Goal: Task Accomplishment & Management: Manage account settings

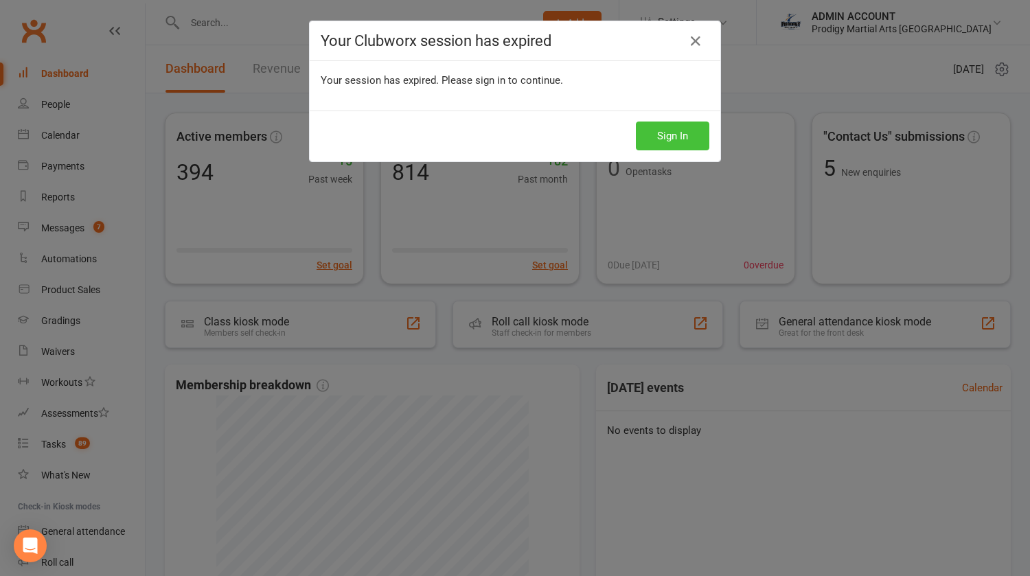
click at [663, 141] on button "Sign In" at bounding box center [672, 136] width 73 height 29
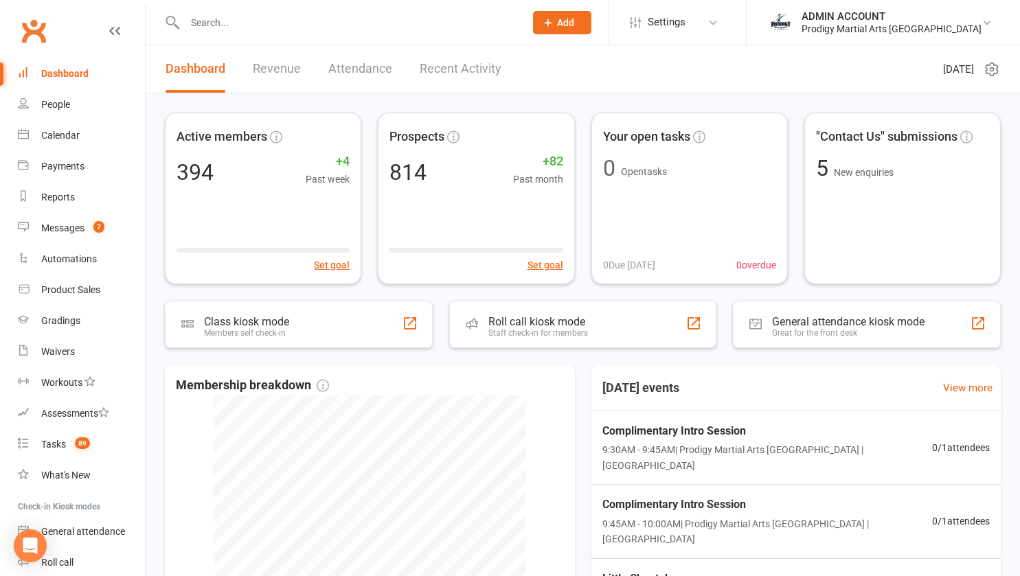
click at [347, 27] on input "text" at bounding box center [348, 22] width 334 height 19
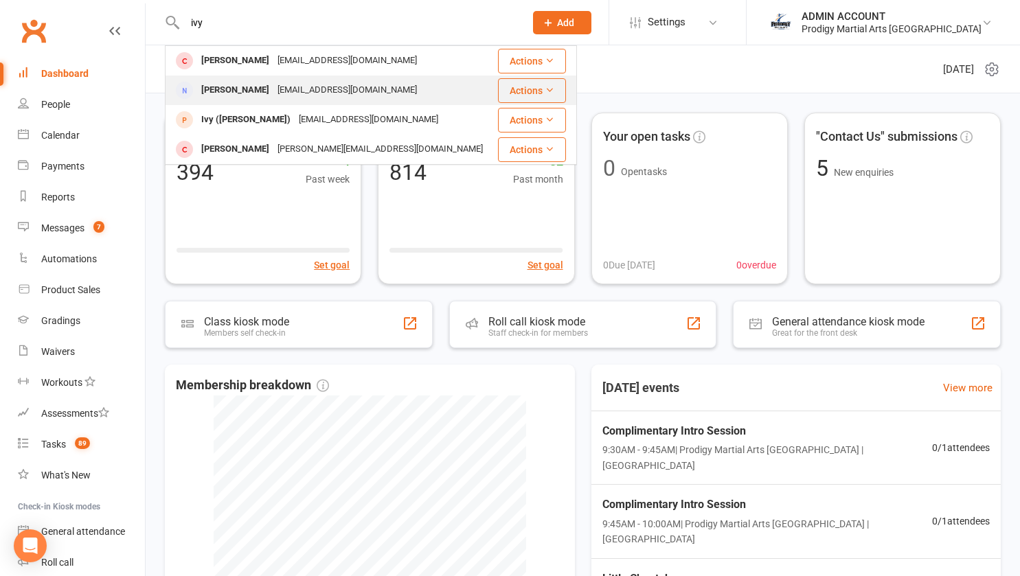
type input "ivy"
click at [220, 88] on div "[PERSON_NAME]" at bounding box center [235, 90] width 76 height 20
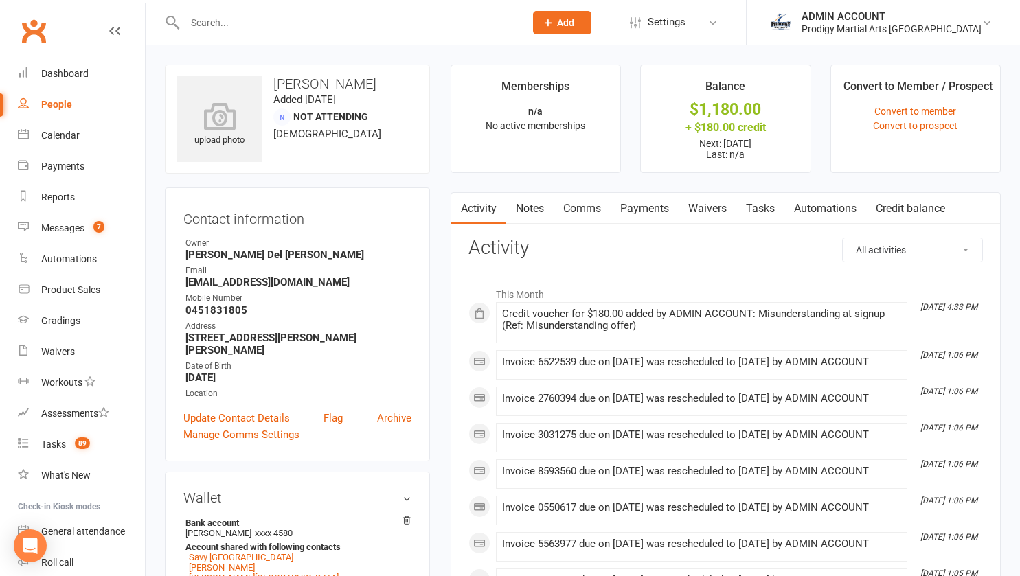
click at [641, 203] on link "Payments" at bounding box center [644, 209] width 68 height 32
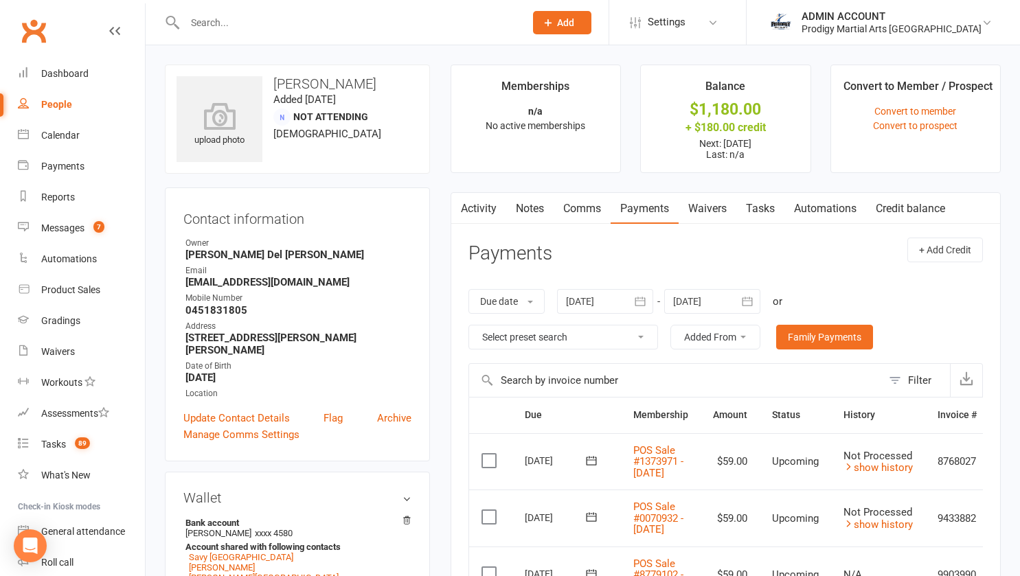
click at [702, 304] on div at bounding box center [712, 301] width 96 height 25
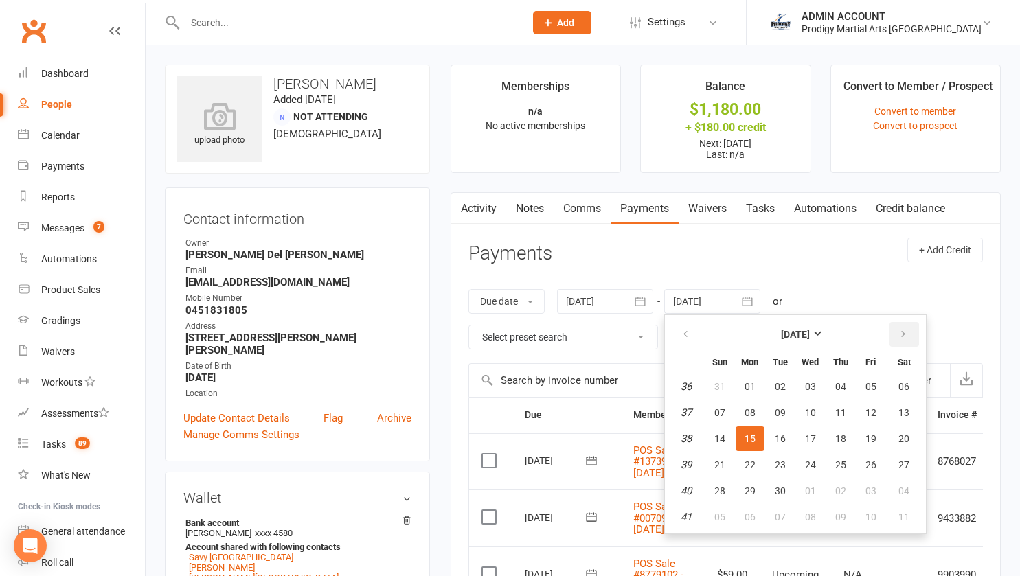
click at [896, 339] on button "button" at bounding box center [904, 334] width 30 height 25
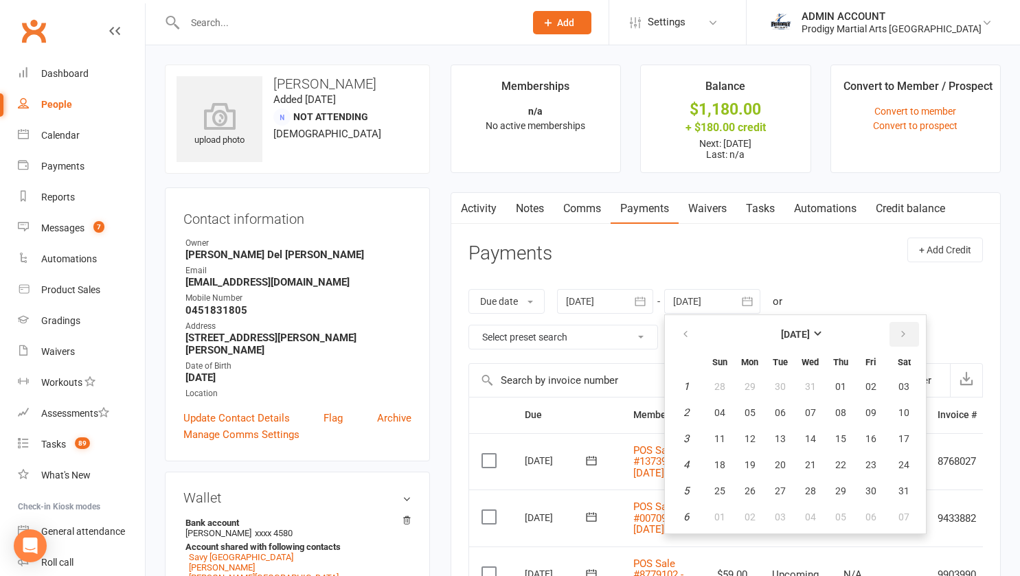
click at [896, 339] on button "button" at bounding box center [904, 334] width 30 height 25
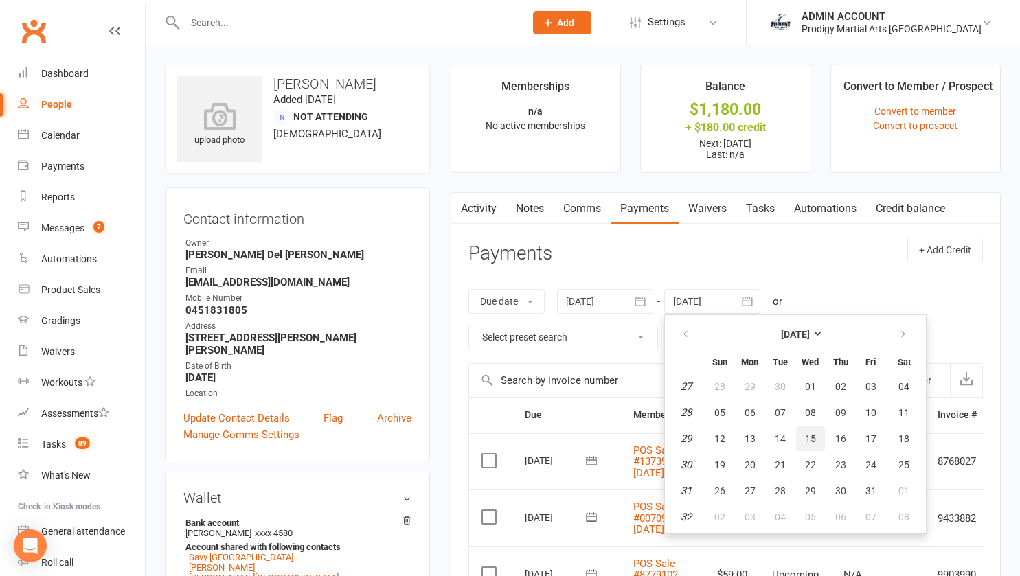
click at [816, 440] on span "15" at bounding box center [810, 438] width 11 height 11
type input "[DATE]"
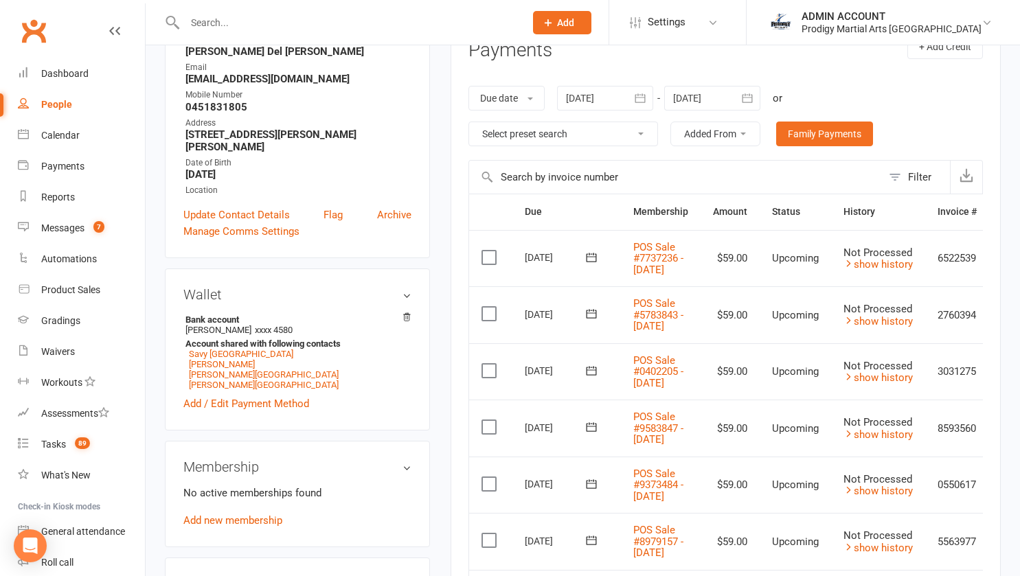
scroll to position [0, 49]
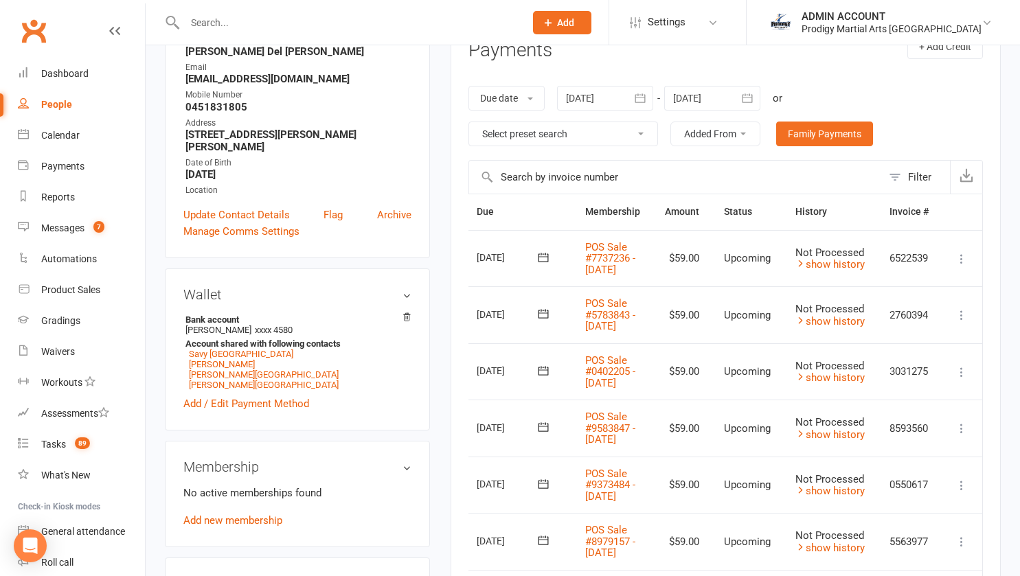
click at [965, 266] on icon at bounding box center [961, 259] width 14 height 14
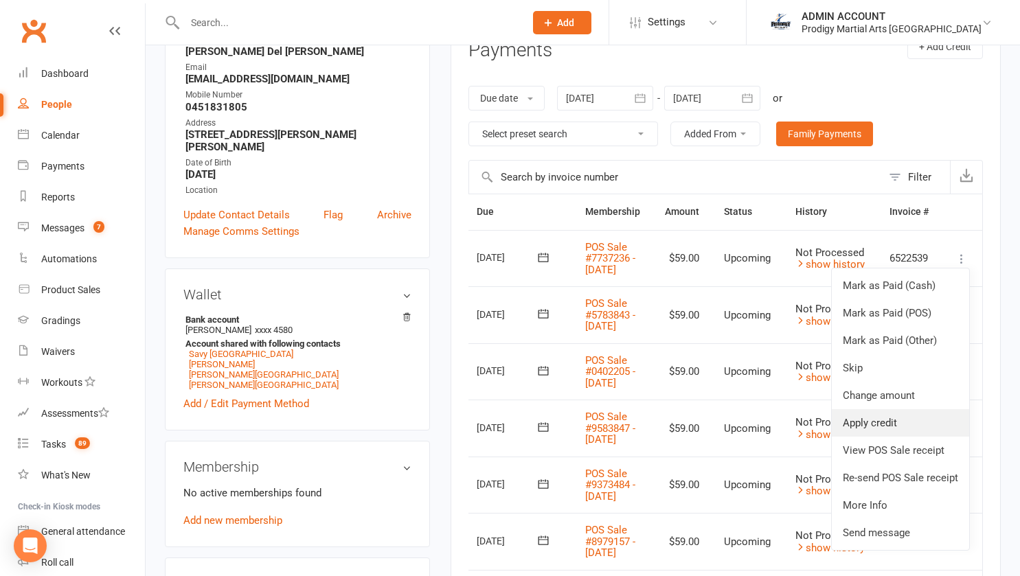
click at [870, 430] on link "Apply credit" at bounding box center [900, 422] width 137 height 27
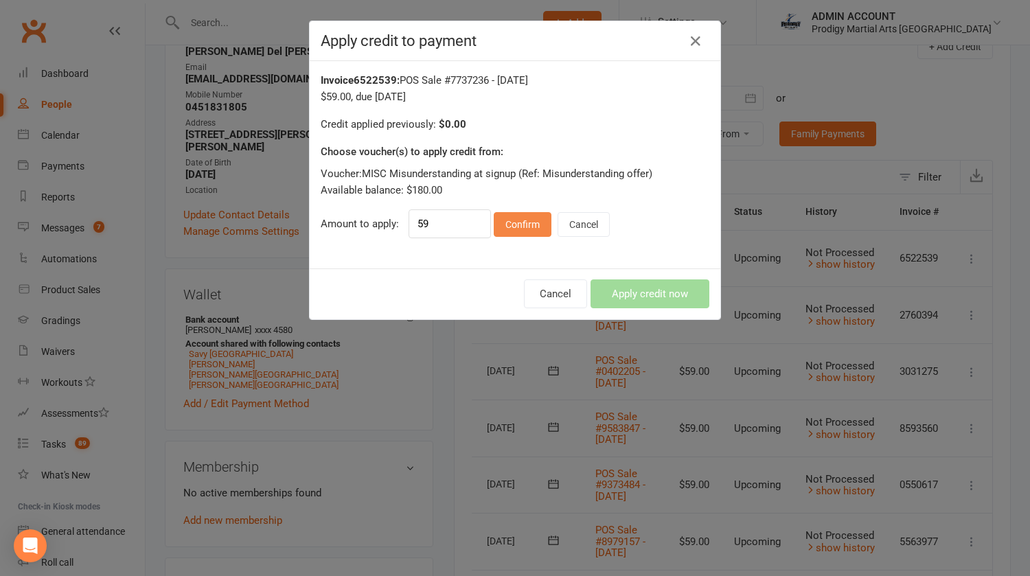
click at [522, 222] on button "Confirm" at bounding box center [523, 224] width 58 height 25
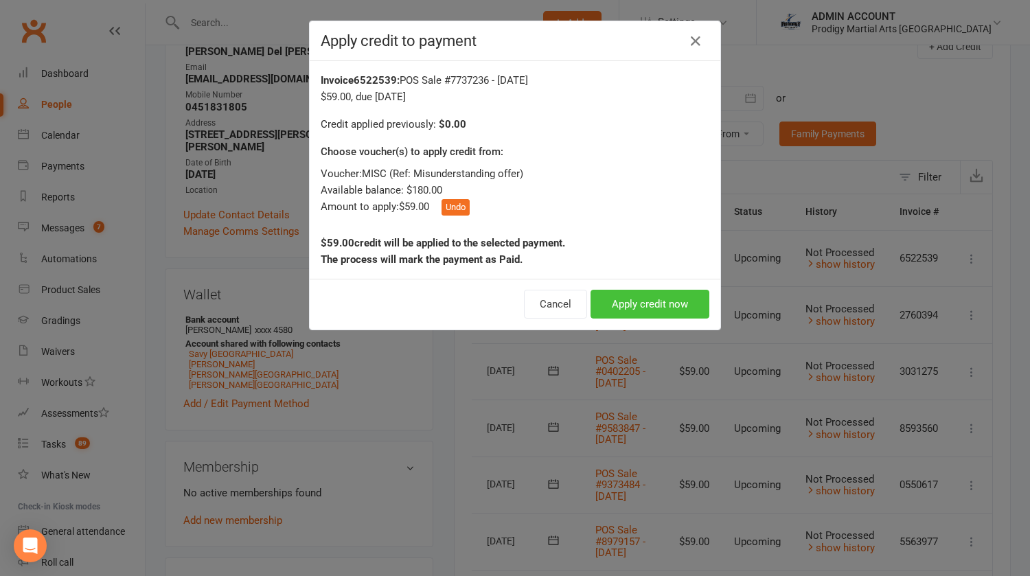
click at [621, 301] on button "Apply credit now" at bounding box center [650, 304] width 119 height 29
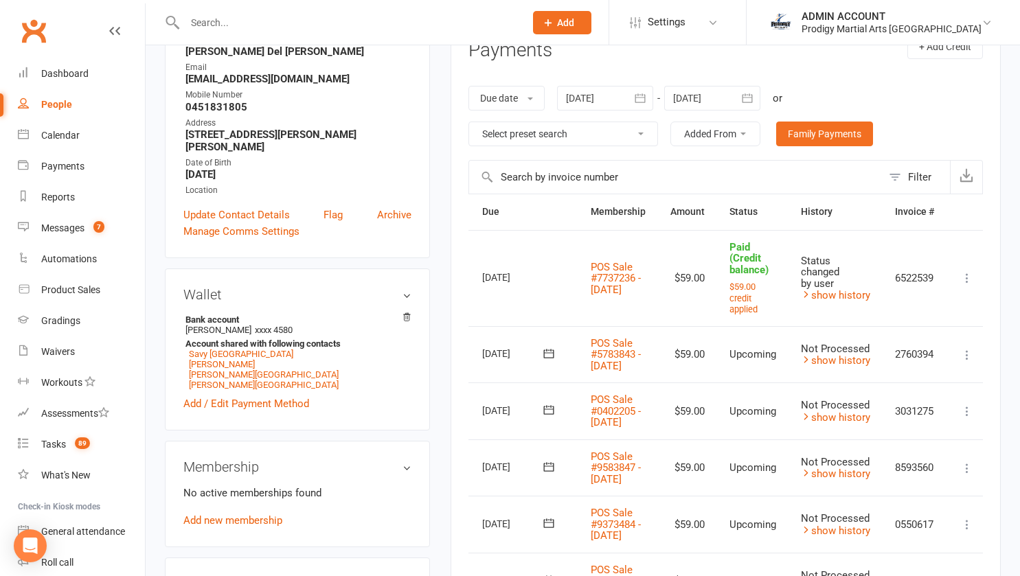
click at [970, 358] on icon at bounding box center [967, 355] width 14 height 14
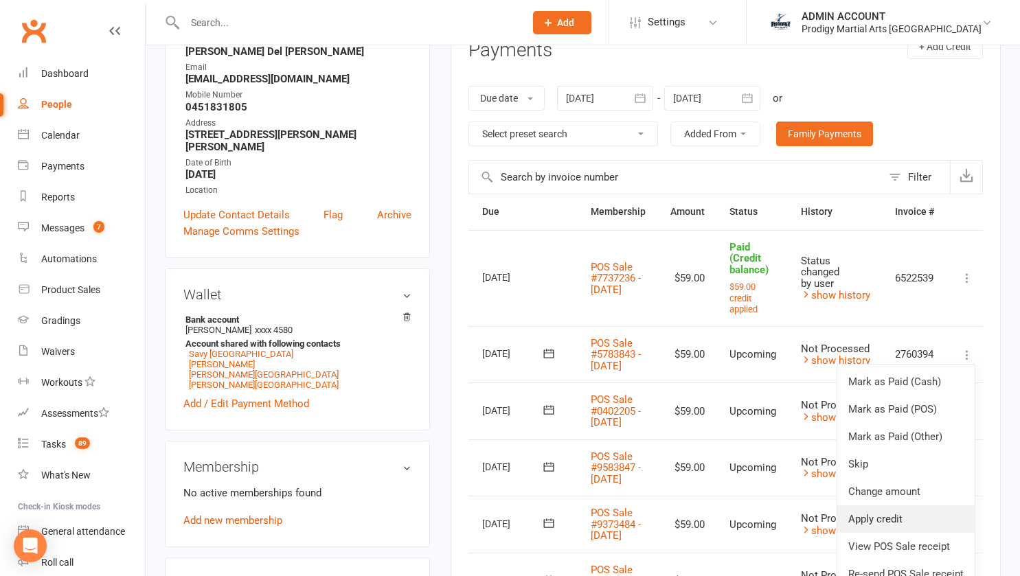
click at [871, 521] on link "Apply credit" at bounding box center [905, 518] width 137 height 27
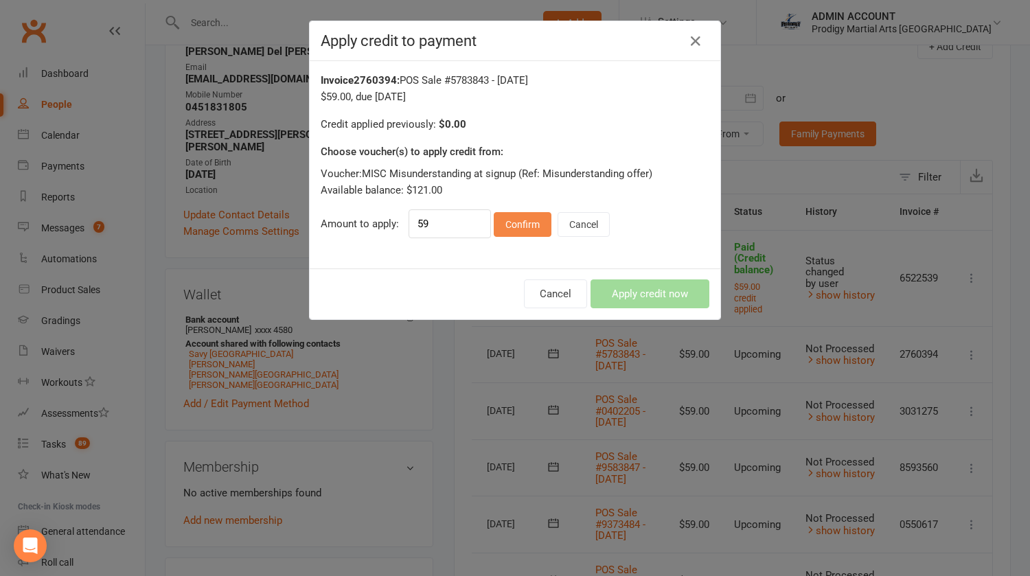
click at [520, 222] on button "Confirm" at bounding box center [523, 224] width 58 height 25
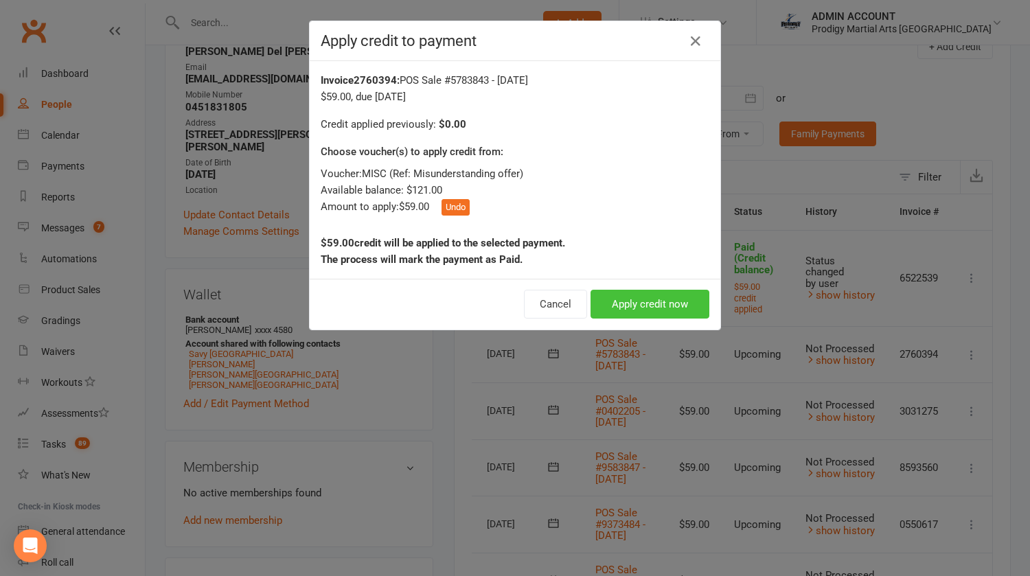
click at [606, 301] on button "Apply credit now" at bounding box center [650, 304] width 119 height 29
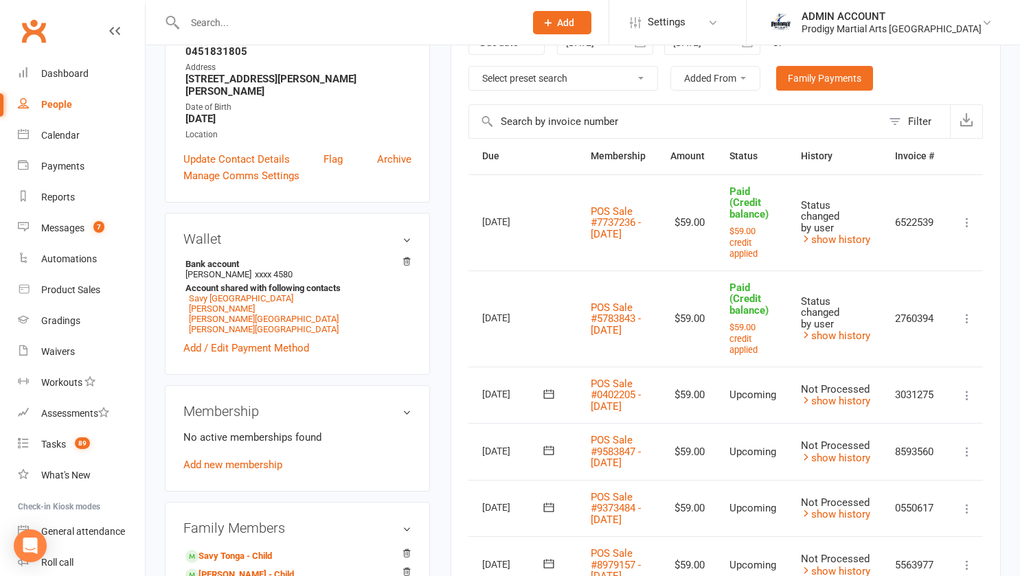
scroll to position [260, 0]
click at [963, 396] on icon at bounding box center [967, 394] width 14 height 14
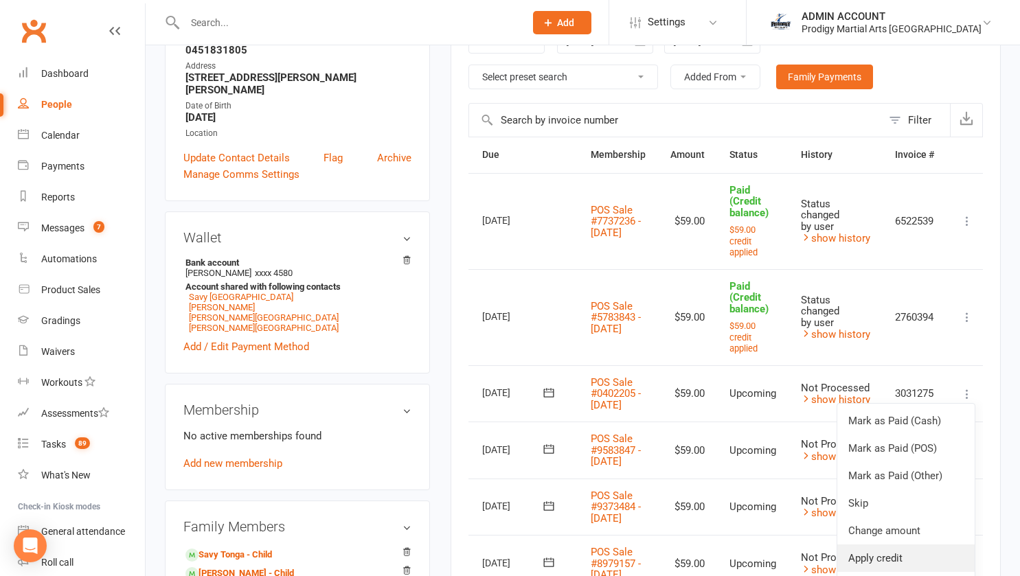
click at [866, 553] on link "Apply credit" at bounding box center [905, 558] width 137 height 27
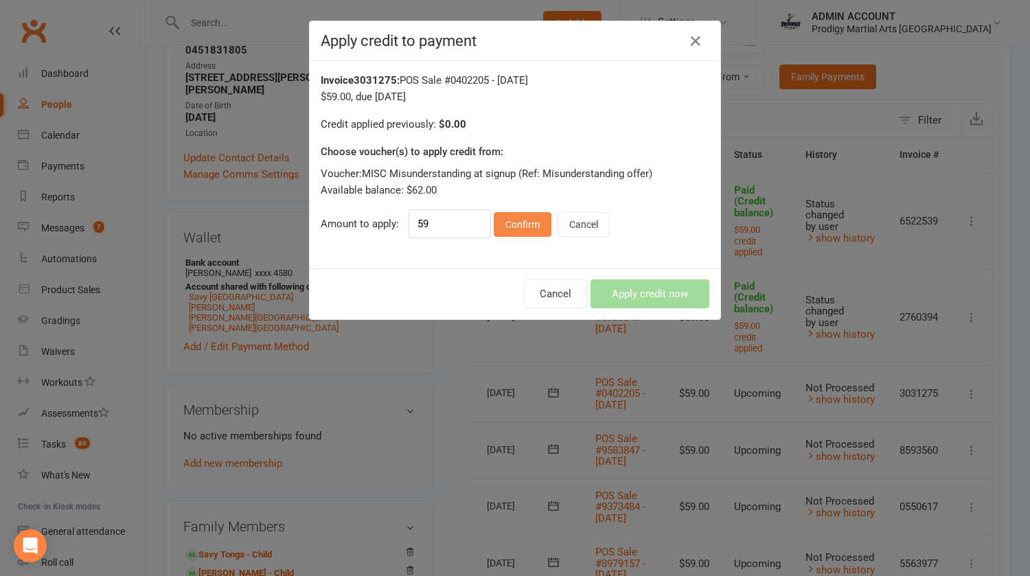
click at [512, 217] on button "Confirm" at bounding box center [523, 224] width 58 height 25
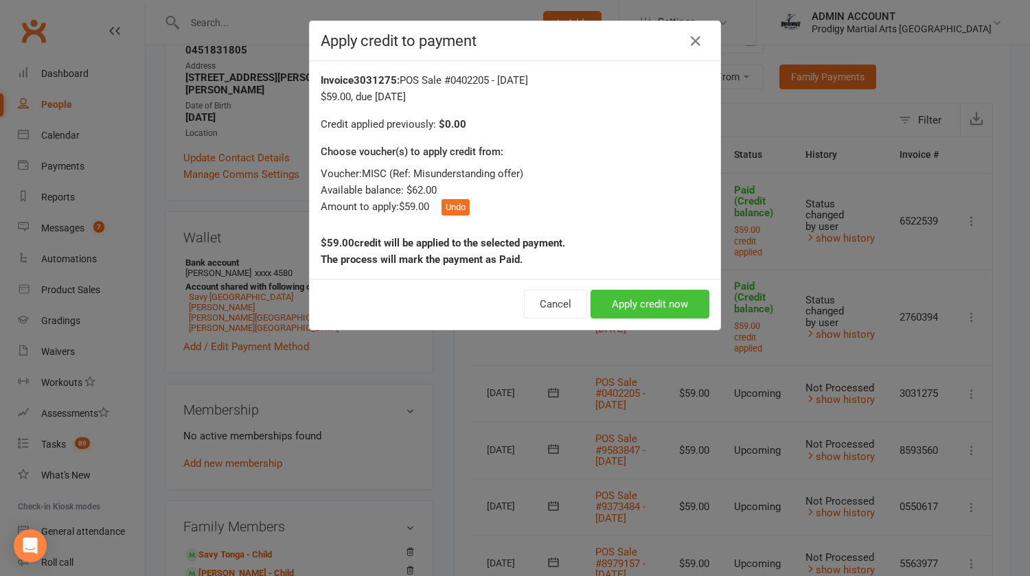
click at [604, 302] on button "Apply credit now" at bounding box center [650, 304] width 119 height 29
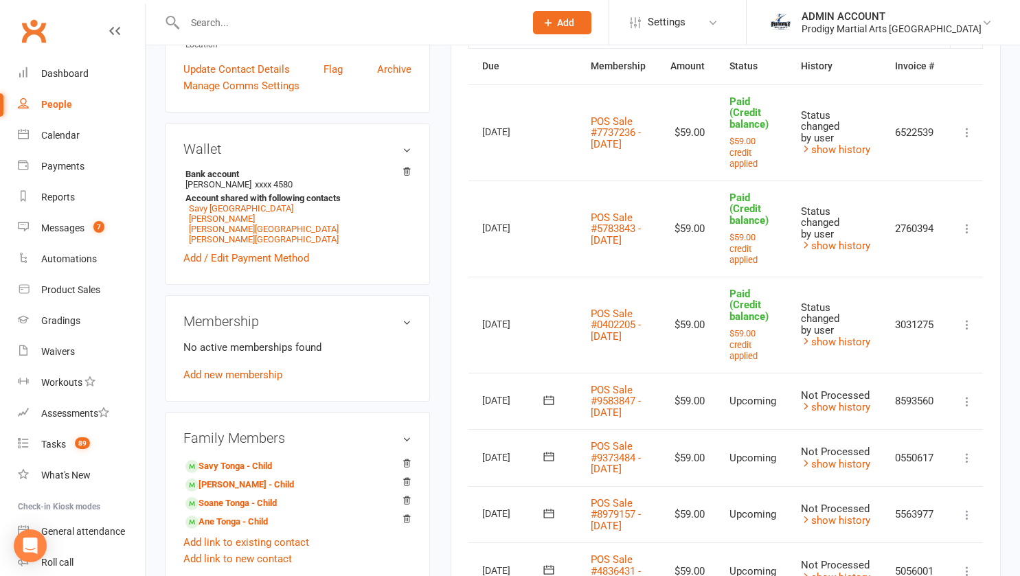
scroll to position [350, 0]
click at [972, 406] on icon at bounding box center [967, 400] width 14 height 14
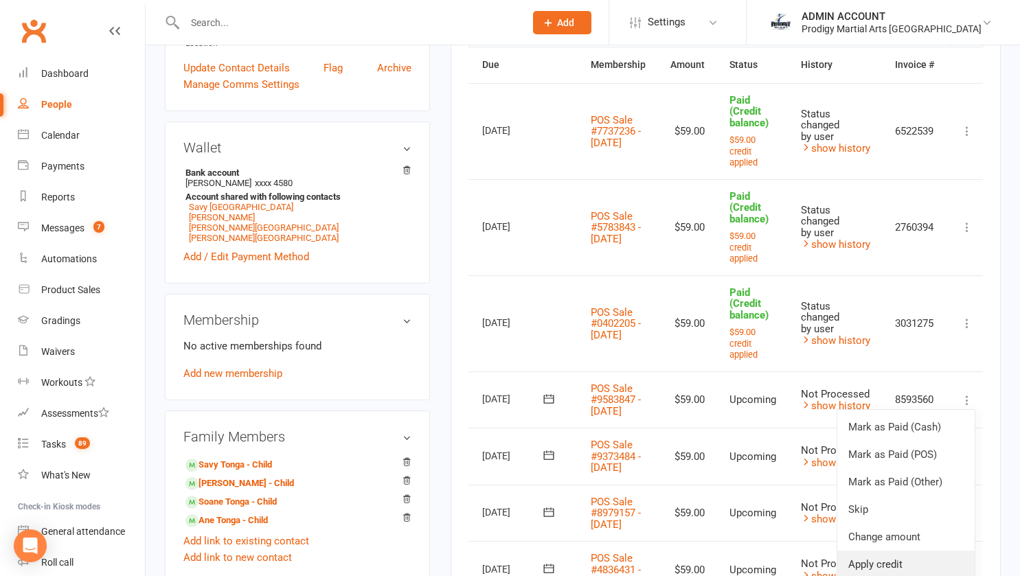
click at [878, 559] on link "Apply credit" at bounding box center [905, 564] width 137 height 27
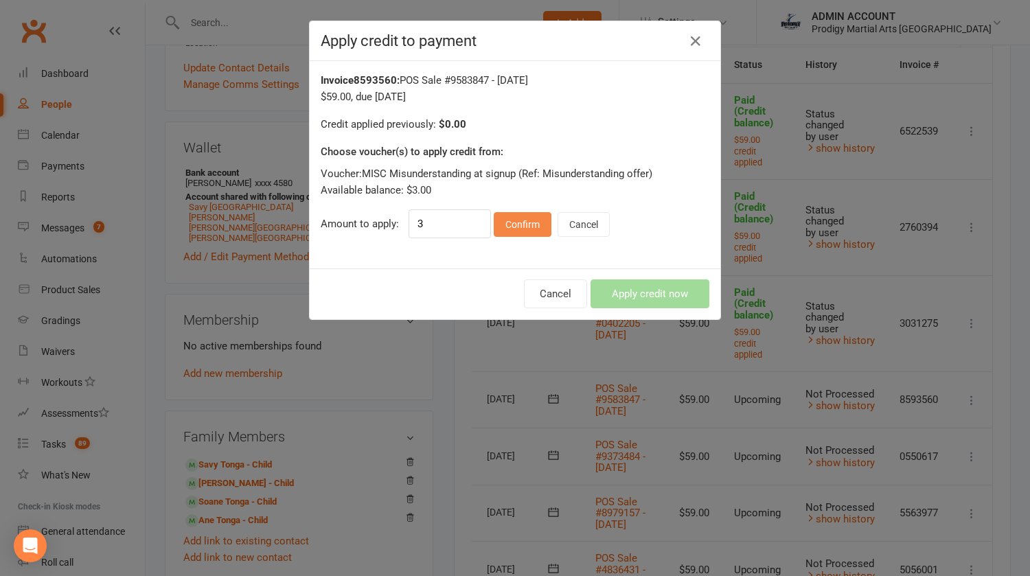
click at [527, 231] on button "Confirm" at bounding box center [523, 224] width 58 height 25
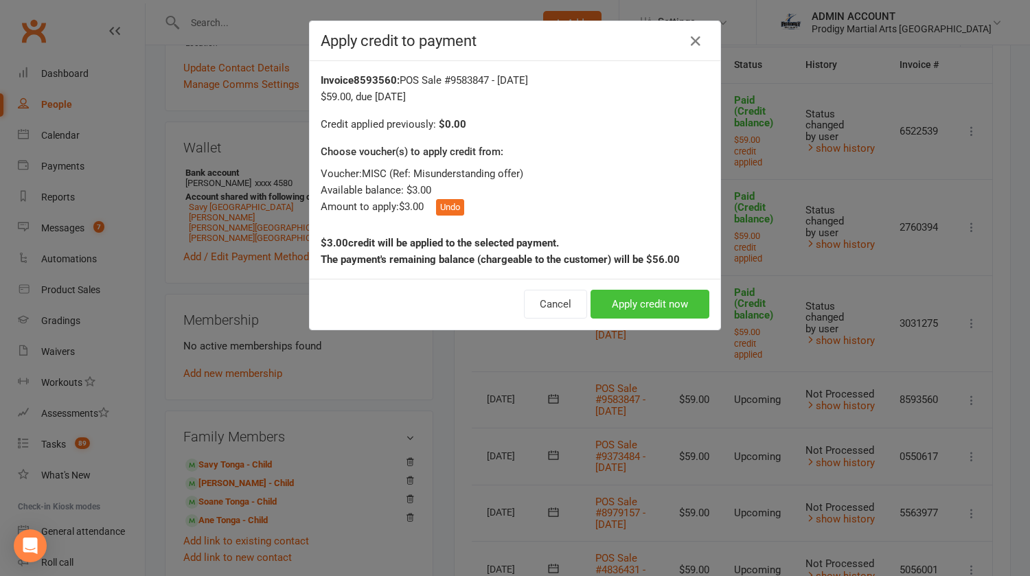
click at [633, 301] on button "Apply credit now" at bounding box center [650, 304] width 119 height 29
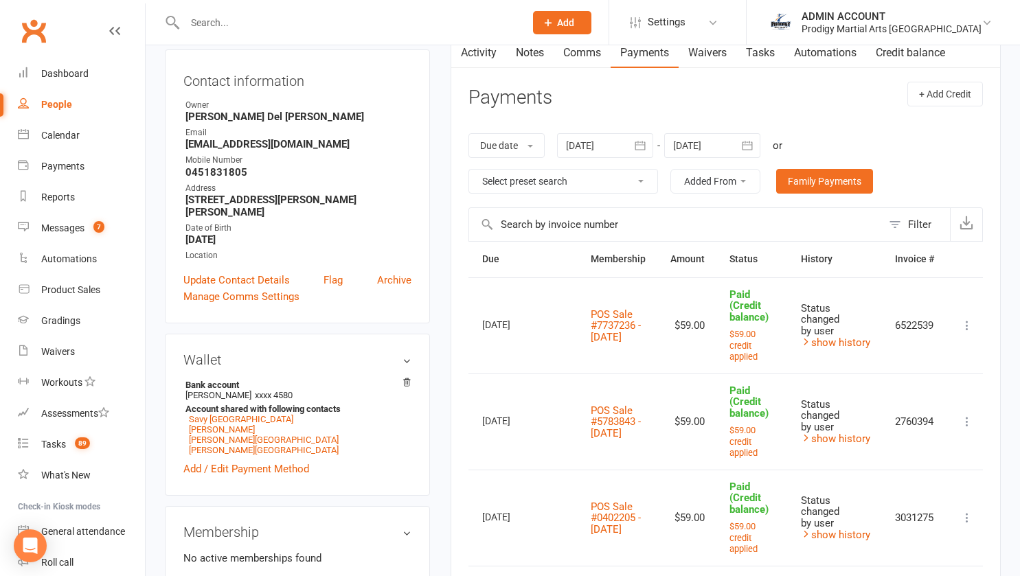
scroll to position [0, 0]
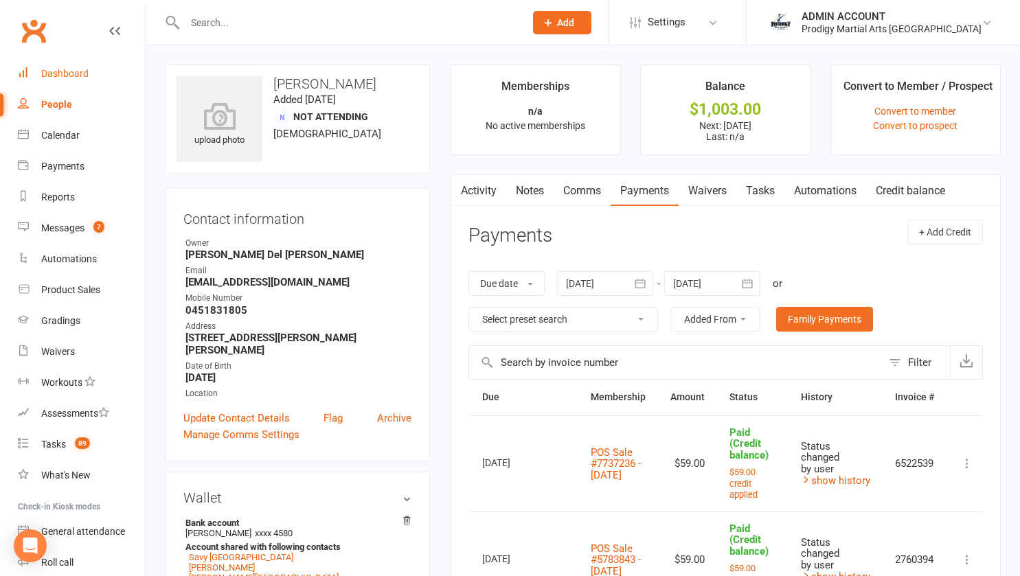
click at [59, 72] on div "Dashboard" at bounding box center [64, 73] width 47 height 11
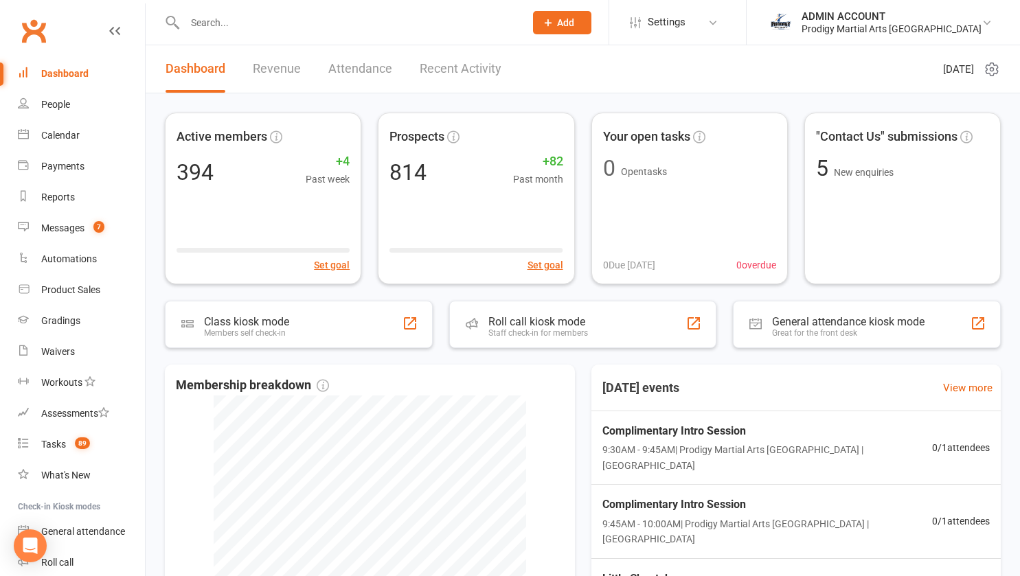
click at [225, 24] on input "text" at bounding box center [348, 22] width 334 height 19
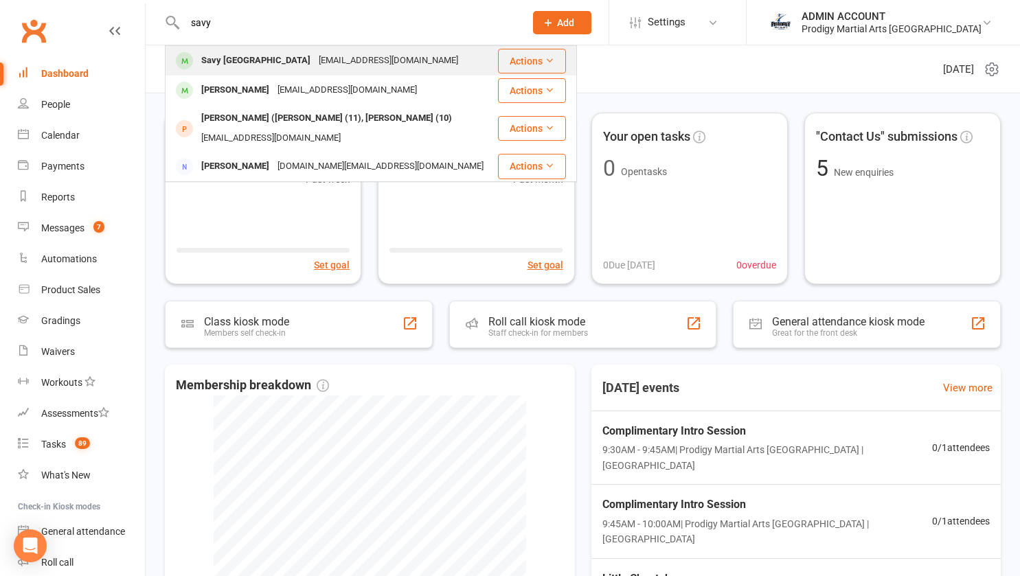
type input "savy"
click at [227, 62] on div "Savy [GEOGRAPHIC_DATA]" at bounding box center [255, 61] width 117 height 20
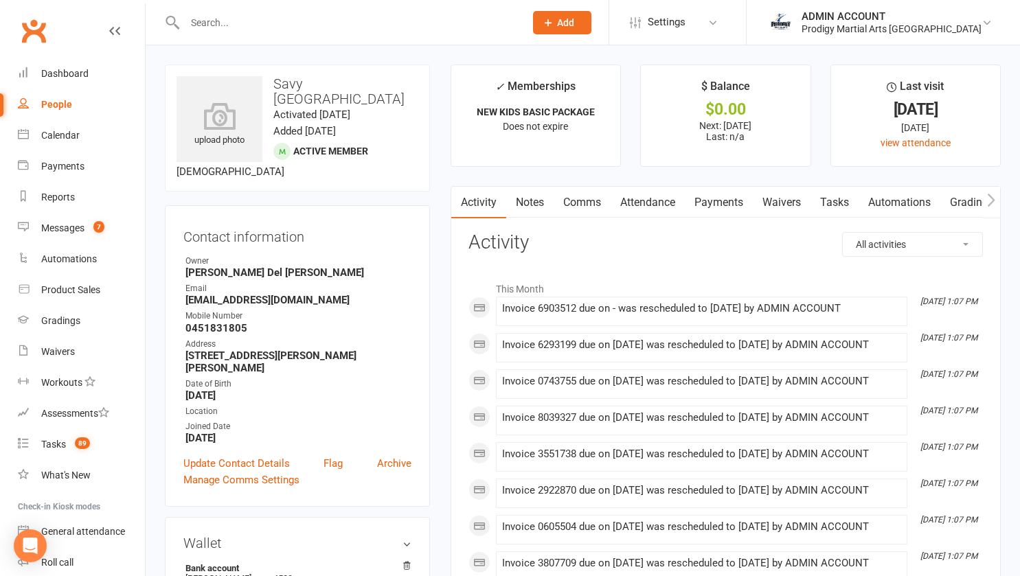
click at [529, 196] on link "Notes" at bounding box center [529, 203] width 47 height 32
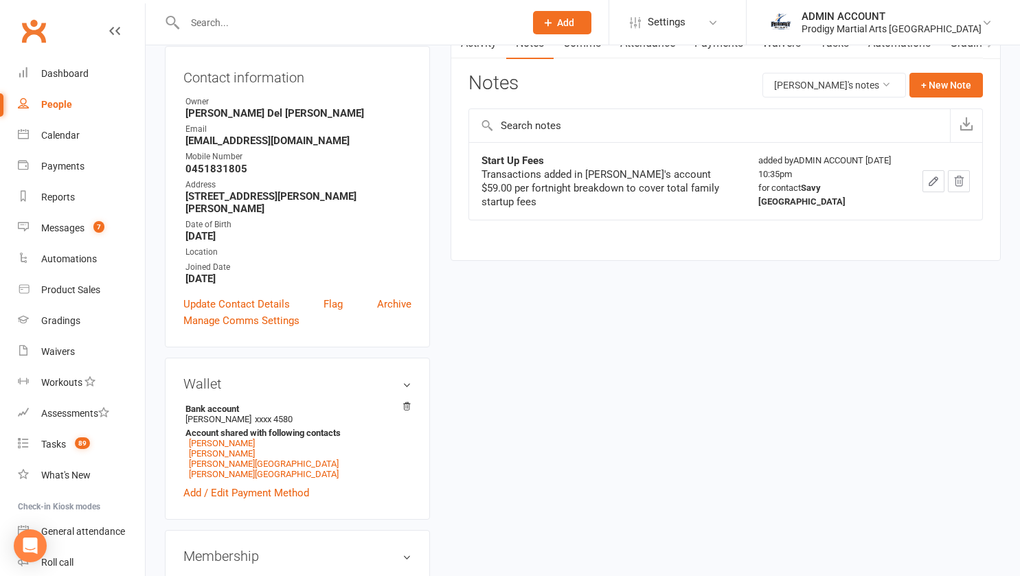
scroll to position [160, 0]
click at [214, 437] on link "[PERSON_NAME]" at bounding box center [222, 442] width 66 height 10
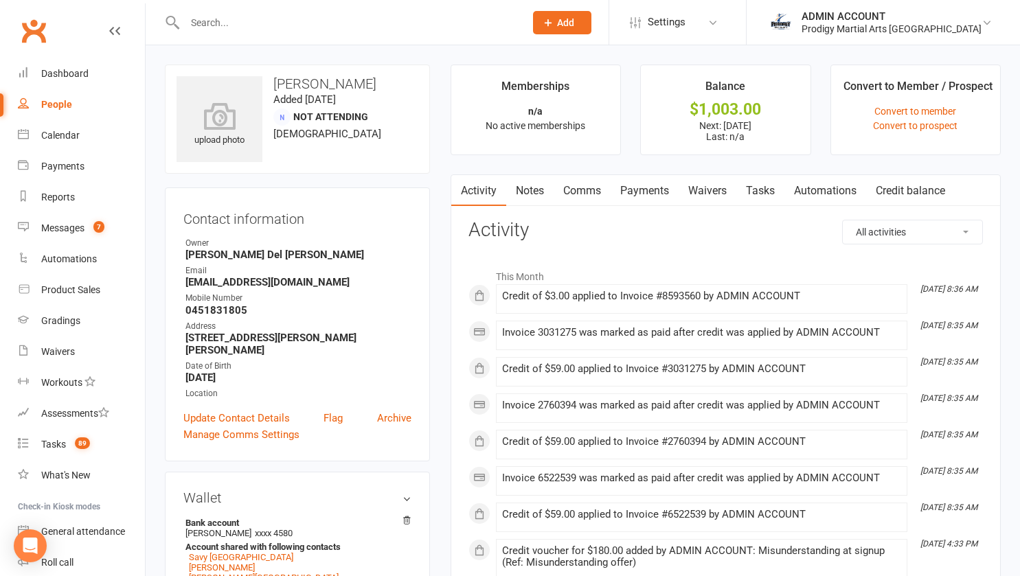
click at [519, 190] on link "Notes" at bounding box center [529, 191] width 47 height 32
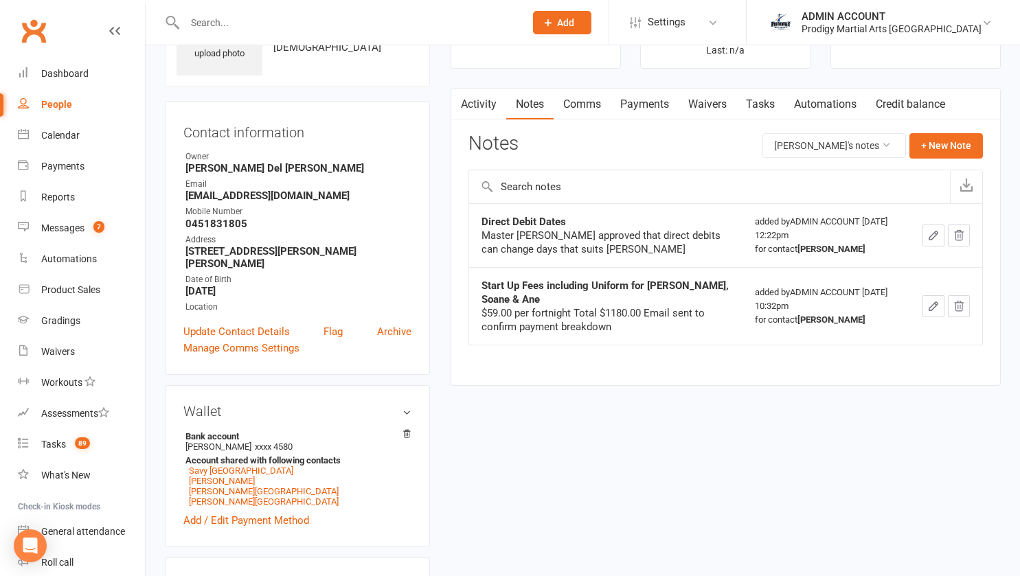
scroll to position [83, 0]
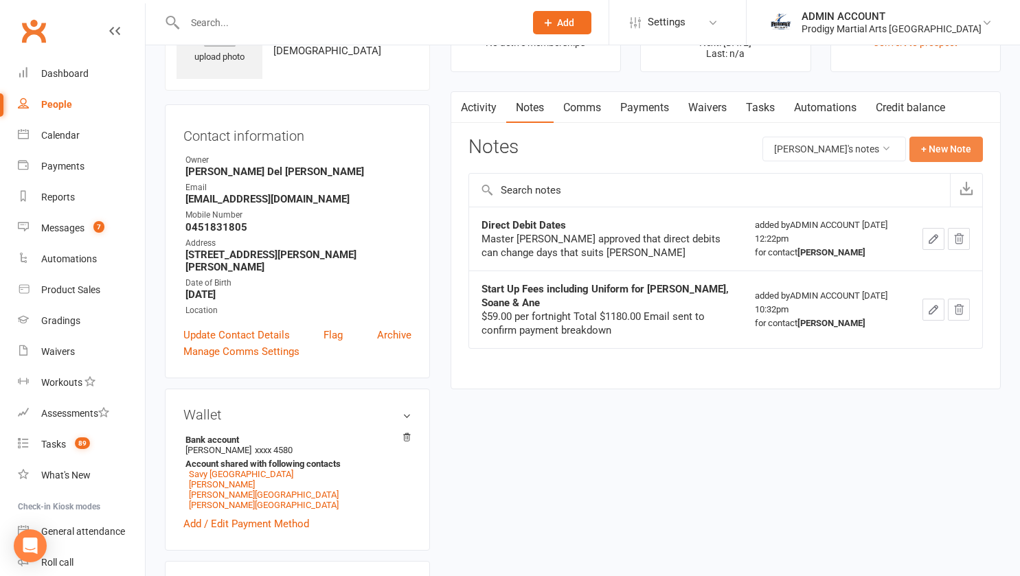
click at [937, 151] on button "+ New Note" at bounding box center [945, 149] width 73 height 25
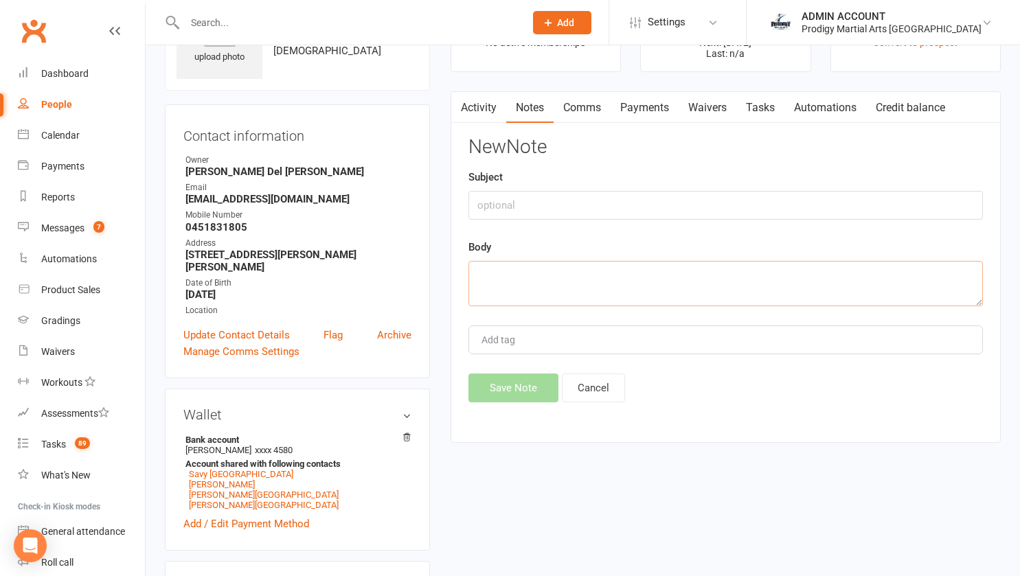
click at [523, 270] on textarea at bounding box center [725, 283] width 514 height 45
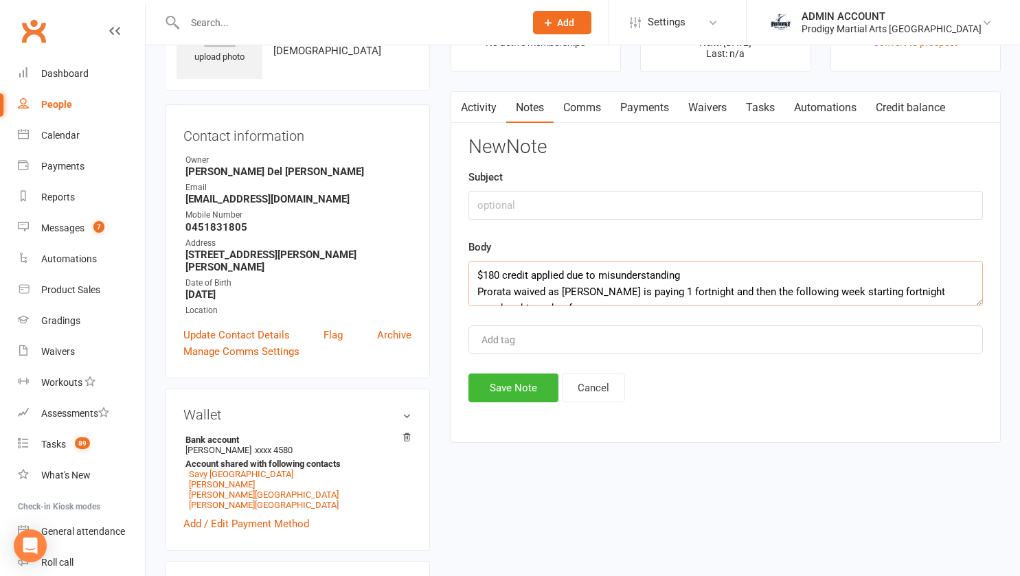
scroll to position [9, 0]
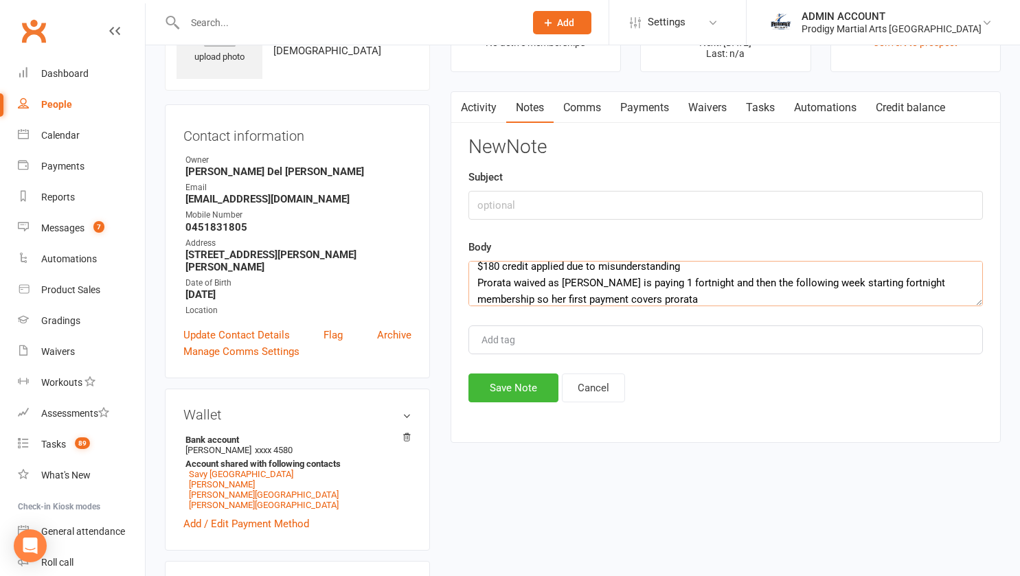
drag, startPoint x: 628, startPoint y: 299, endPoint x: 808, endPoint y: 292, distance: 179.4
click at [808, 292] on textarea "$180 credit applied due to misunderstanding Prorata waived as [PERSON_NAME] is …" at bounding box center [725, 283] width 514 height 45
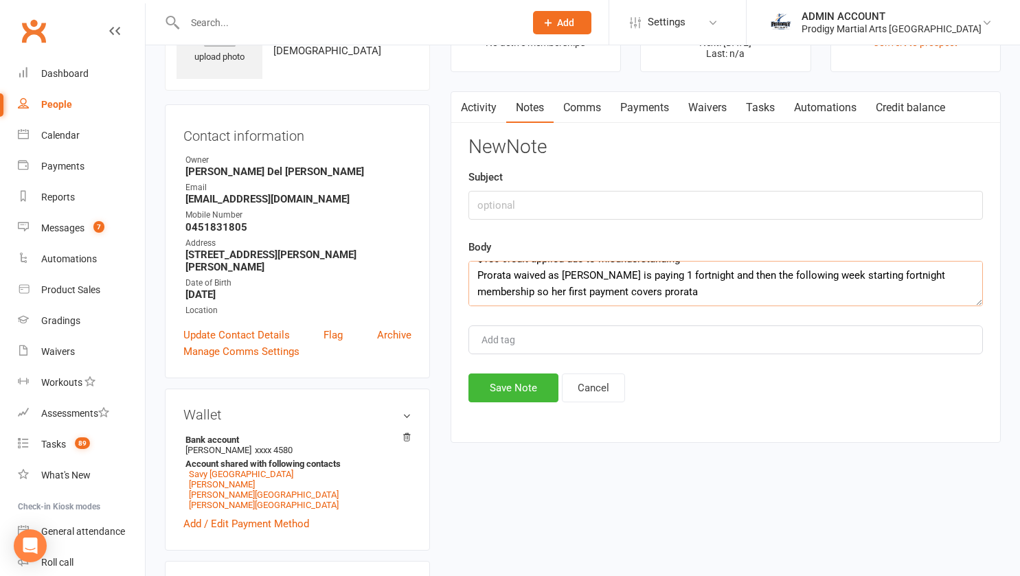
drag, startPoint x: 943, startPoint y: 284, endPoint x: 952, endPoint y: 301, distance: 19.3
click at [952, 301] on textarea "$180 credit applied due to misunderstanding Prorata waived as [PERSON_NAME] is …" at bounding box center [725, 283] width 514 height 45
click at [900, 290] on textarea "$180 credit applied due to misunderstanding Prorata waived as [PERSON_NAME] is …" at bounding box center [725, 283] width 514 height 45
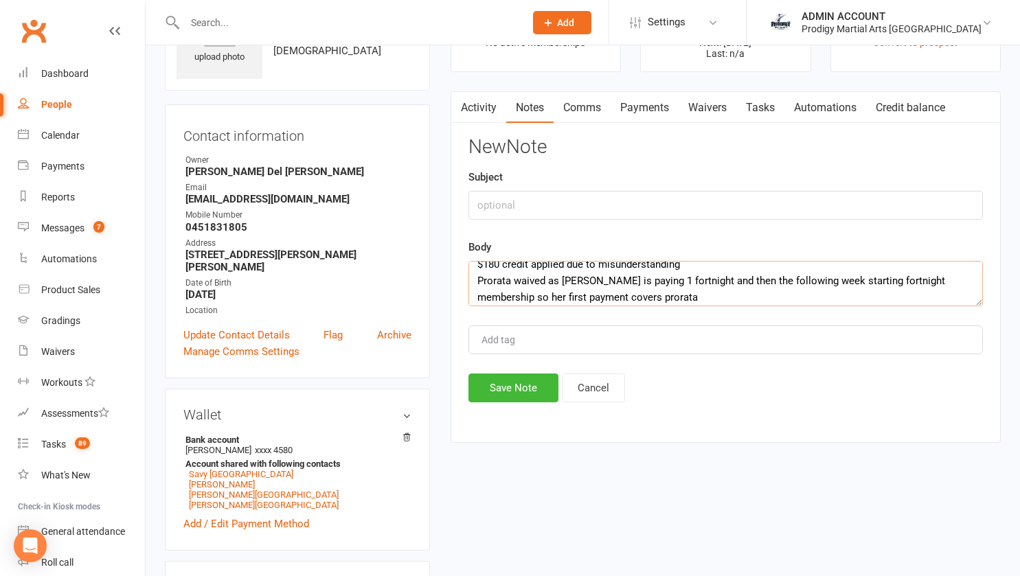
scroll to position [12, 0]
type textarea "$180 credit applied due to misunderstanding Prorata waived as [PERSON_NAME] is …"
click at [519, 387] on button "Save Note" at bounding box center [513, 388] width 90 height 29
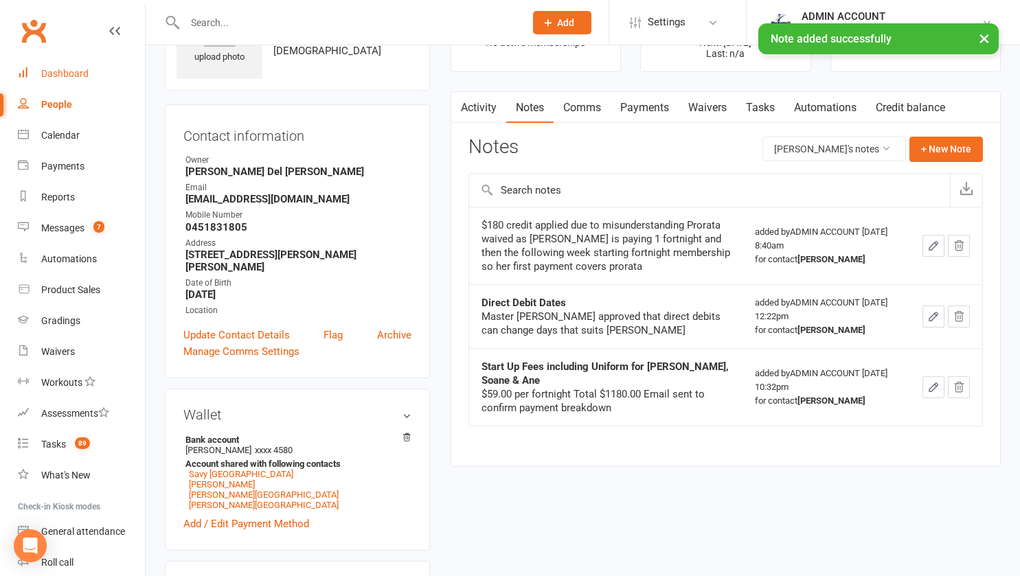
click at [55, 71] on div "Dashboard" at bounding box center [64, 73] width 47 height 11
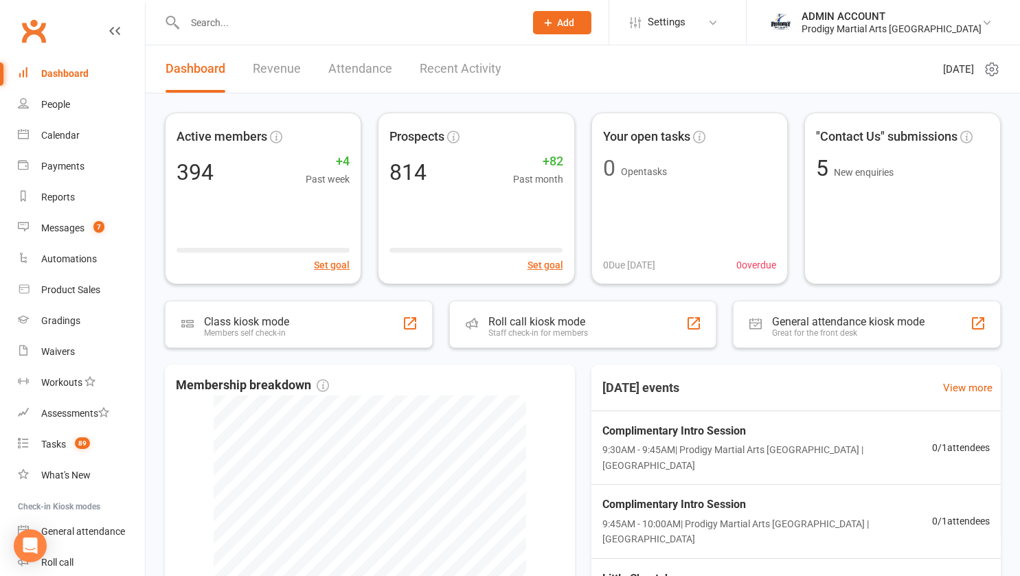
click at [258, 30] on input "text" at bounding box center [348, 22] width 334 height 19
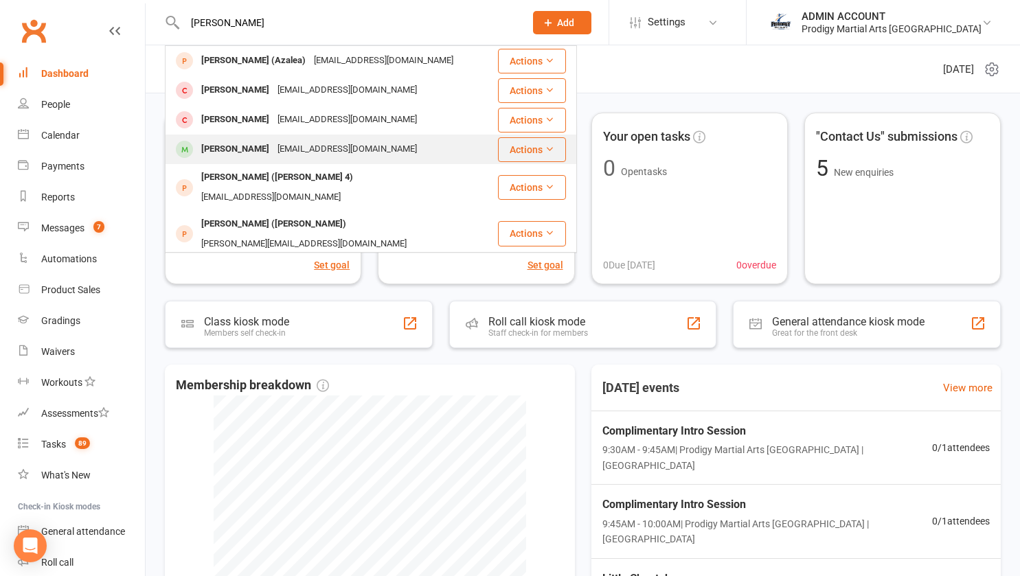
type input "[PERSON_NAME]"
click at [258, 146] on div "[PERSON_NAME]" at bounding box center [235, 149] width 76 height 20
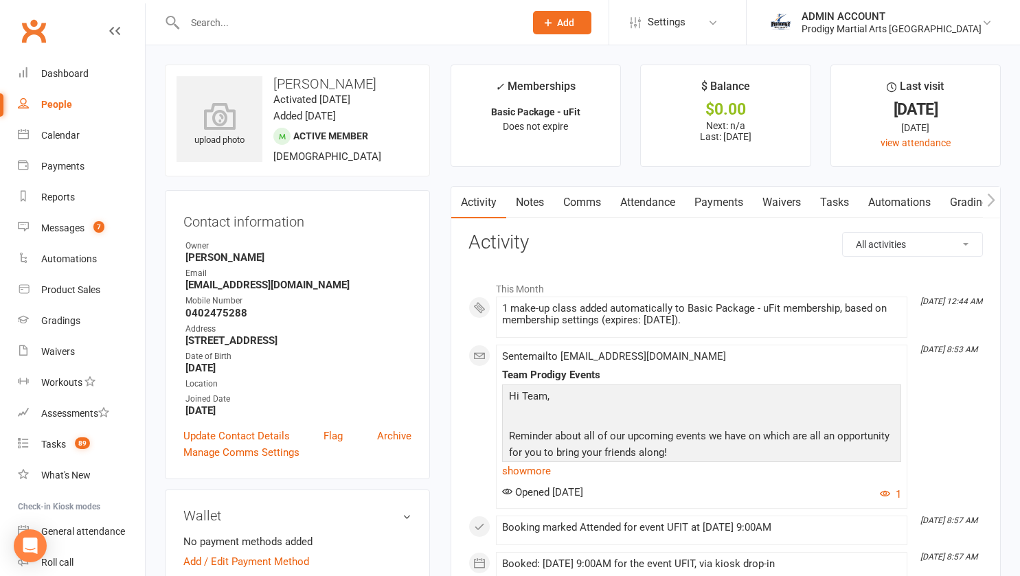
click at [642, 195] on link "Attendance" at bounding box center [647, 203] width 74 height 32
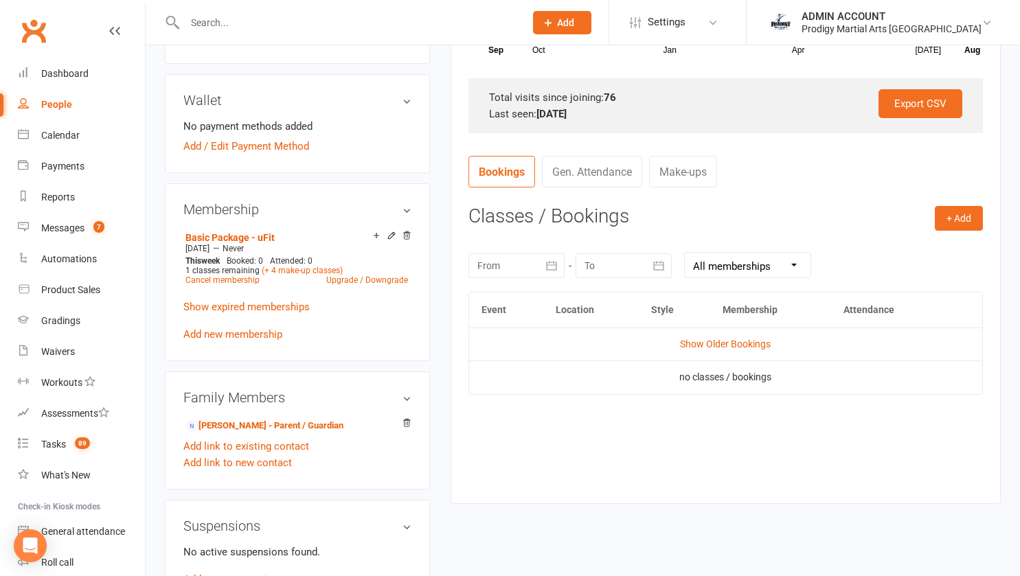
scroll to position [416, 0]
click at [691, 336] on td "Show Older Bookings" at bounding box center [725, 343] width 513 height 33
click at [691, 341] on link "Show Older Bookings" at bounding box center [725, 343] width 91 height 11
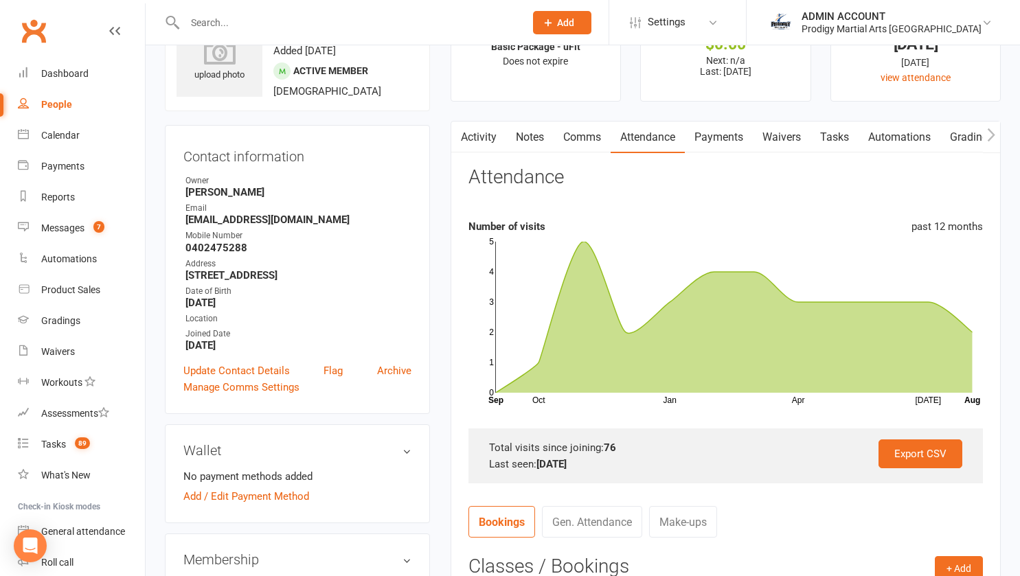
scroll to position [0, 0]
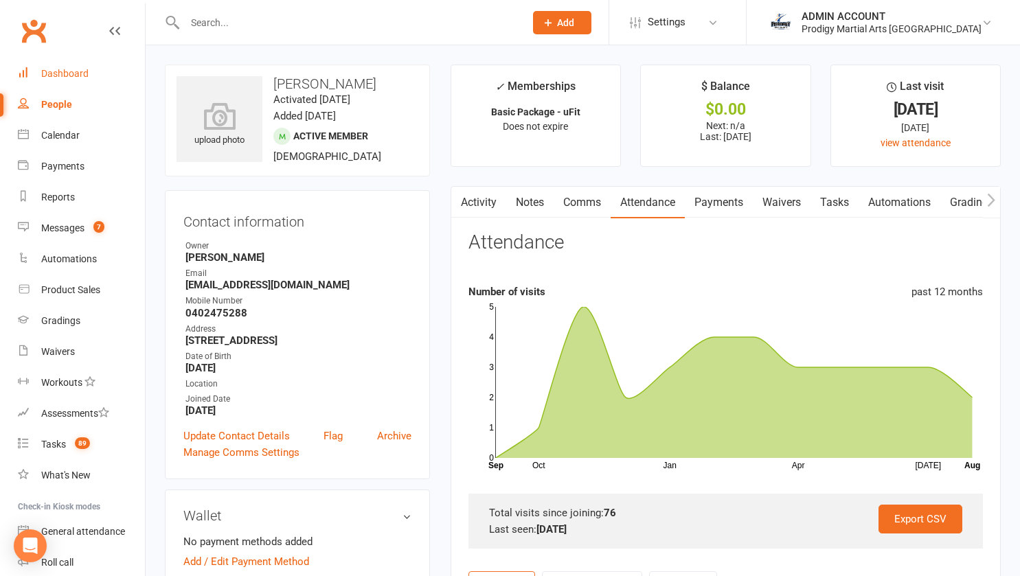
click at [77, 74] on div "Dashboard" at bounding box center [64, 73] width 47 height 11
